Goal: Check status: Check status

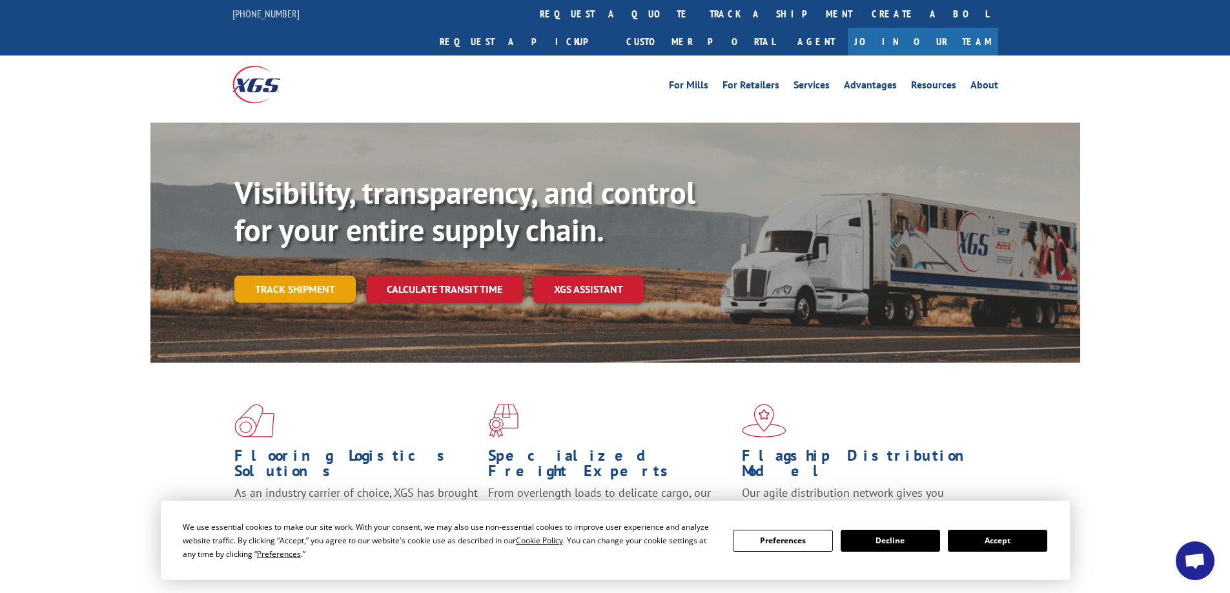
click at [316, 276] on link "Track shipment" at bounding box center [294, 289] width 121 height 27
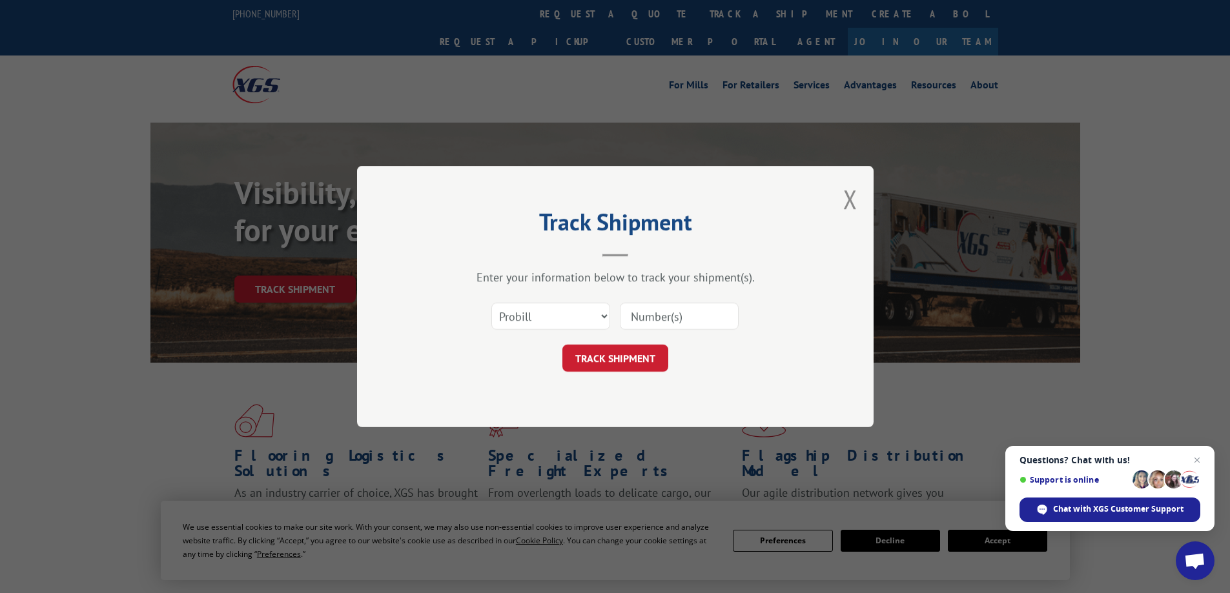
click at [659, 320] on input at bounding box center [679, 316] width 119 height 27
type input "JD29479"
click at [619, 362] on button "TRACK SHIPMENT" at bounding box center [615, 358] width 106 height 27
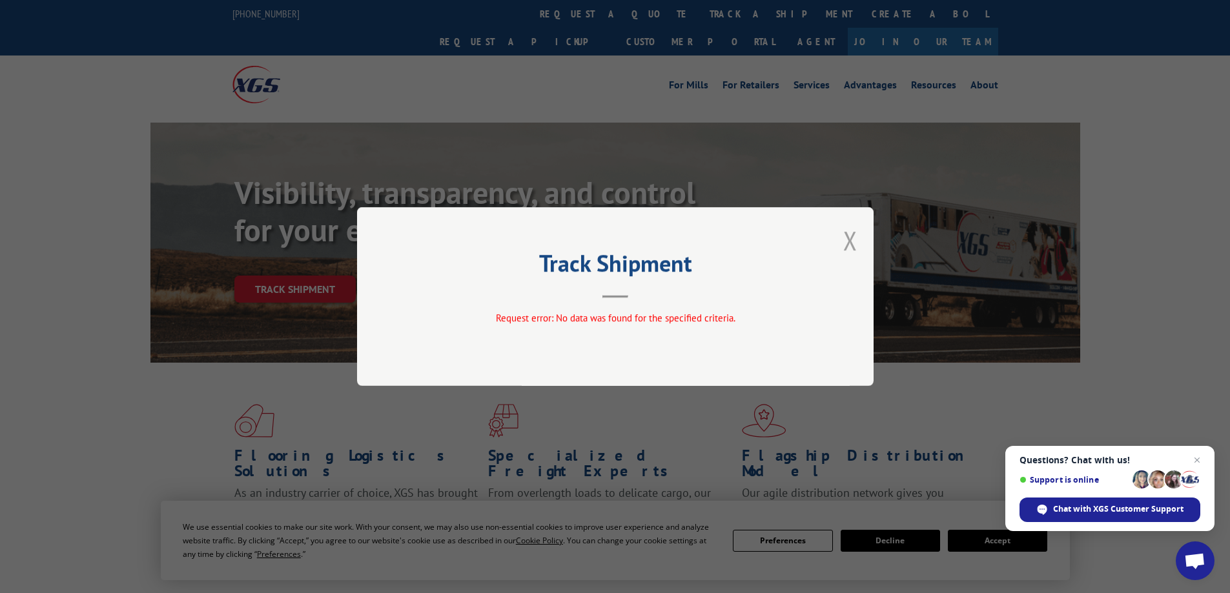
drag, startPoint x: 855, startPoint y: 240, endPoint x: 837, endPoint y: 240, distance: 18.1
click at [854, 240] on button "Close modal" at bounding box center [850, 240] width 14 height 34
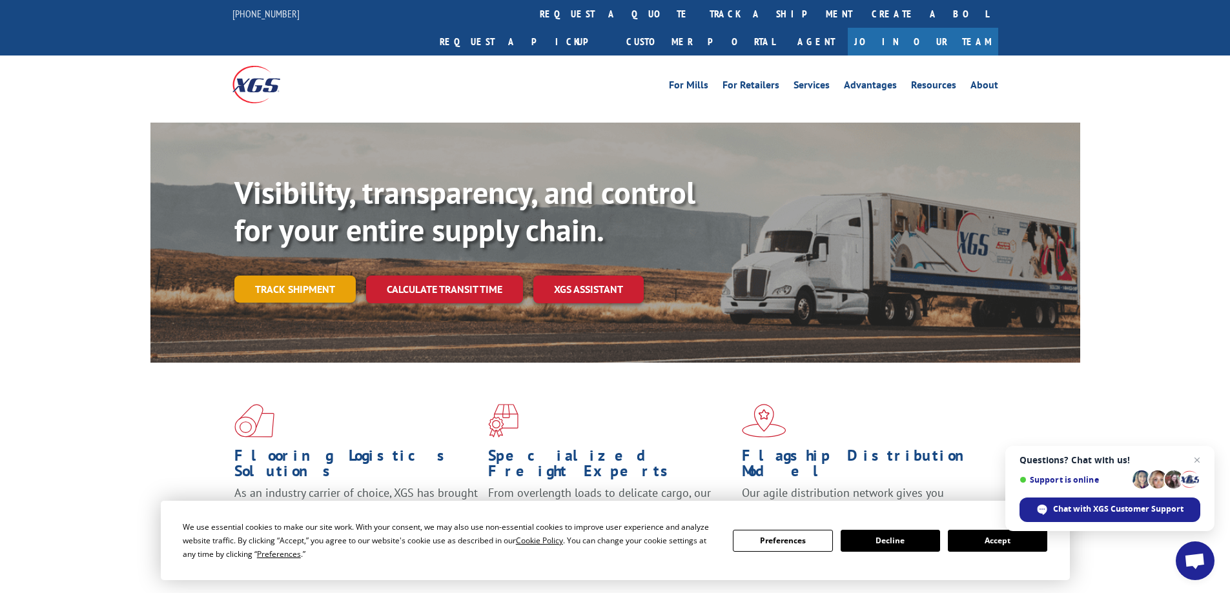
click at [305, 276] on link "Track shipment" at bounding box center [294, 289] width 121 height 27
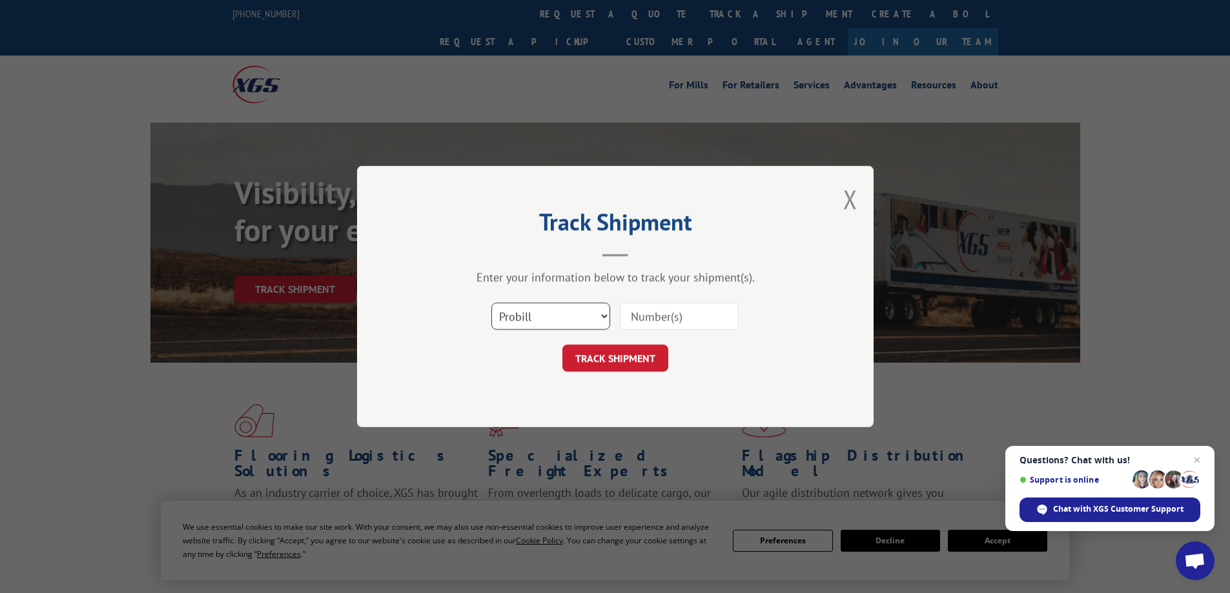
click at [601, 319] on select "Select category... Probill BOL PO" at bounding box center [550, 316] width 119 height 27
select select "bol"
click at [491, 303] on select "Select category... Probill BOL PO" at bounding box center [550, 316] width 119 height 27
click at [649, 318] on input at bounding box center [679, 316] width 119 height 27
type input "JD29479"
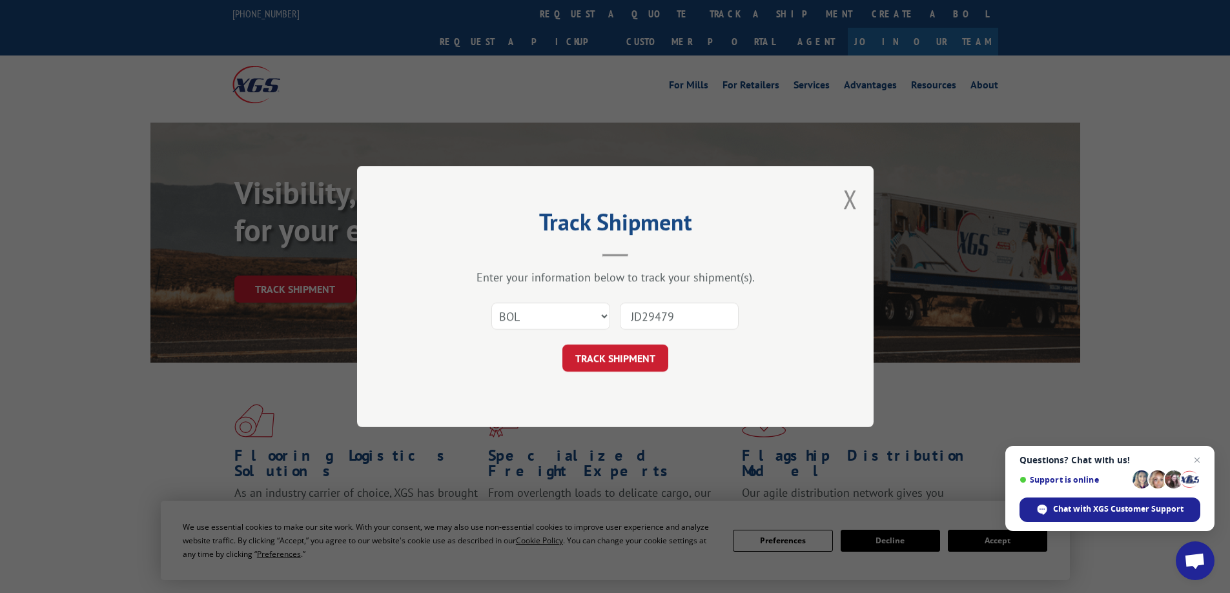
click at [615, 359] on button "TRACK SHIPMENT" at bounding box center [615, 358] width 106 height 27
